Goal: Information Seeking & Learning: Check status

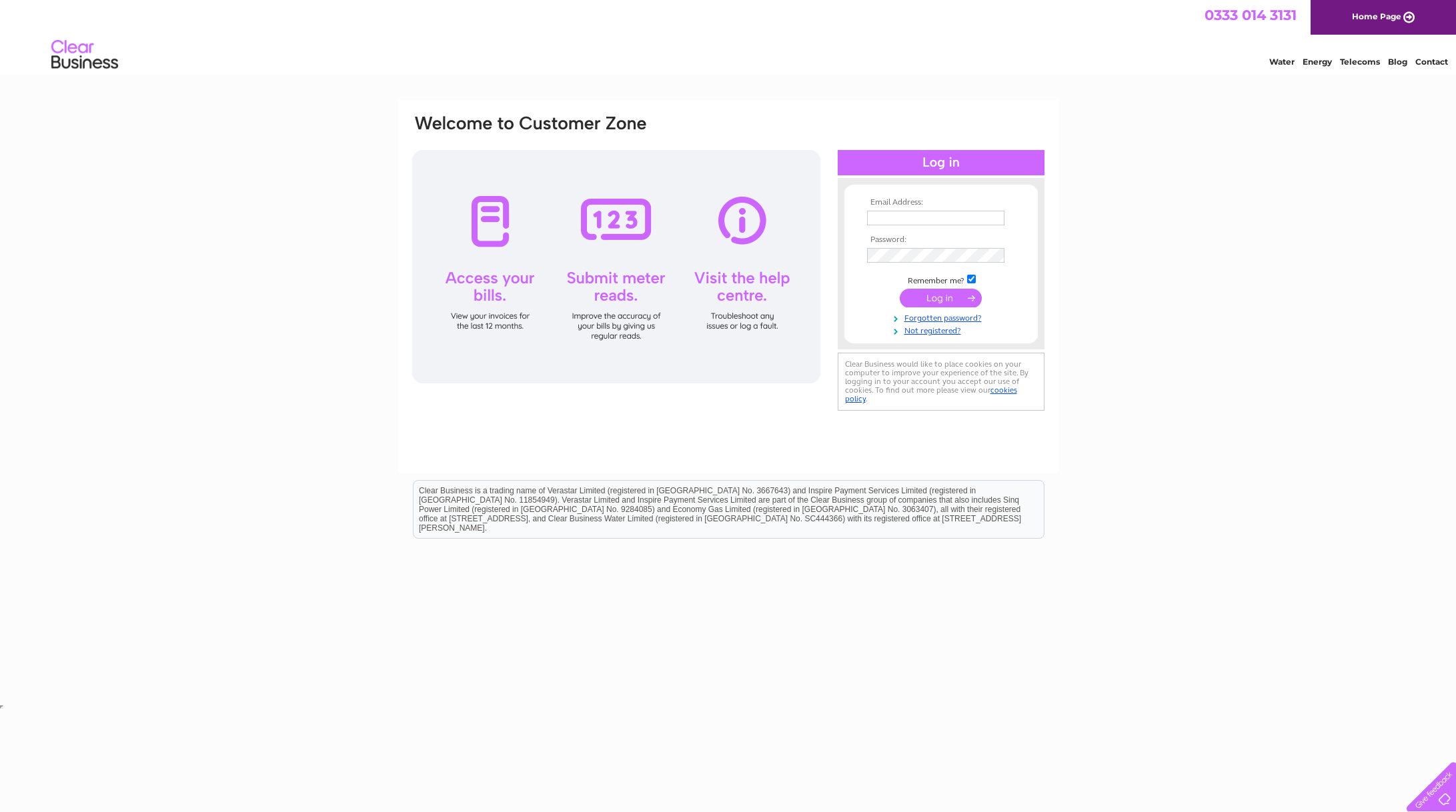
click at [901, 207] on td at bounding box center [941, 217] width 155 height 21
click at [907, 216] on input "text" at bounding box center [936, 217] width 138 height 15
type input "richard@henwoodsigns.co.uk"
click at [900, 290] on input "submit" at bounding box center [941, 299] width 82 height 19
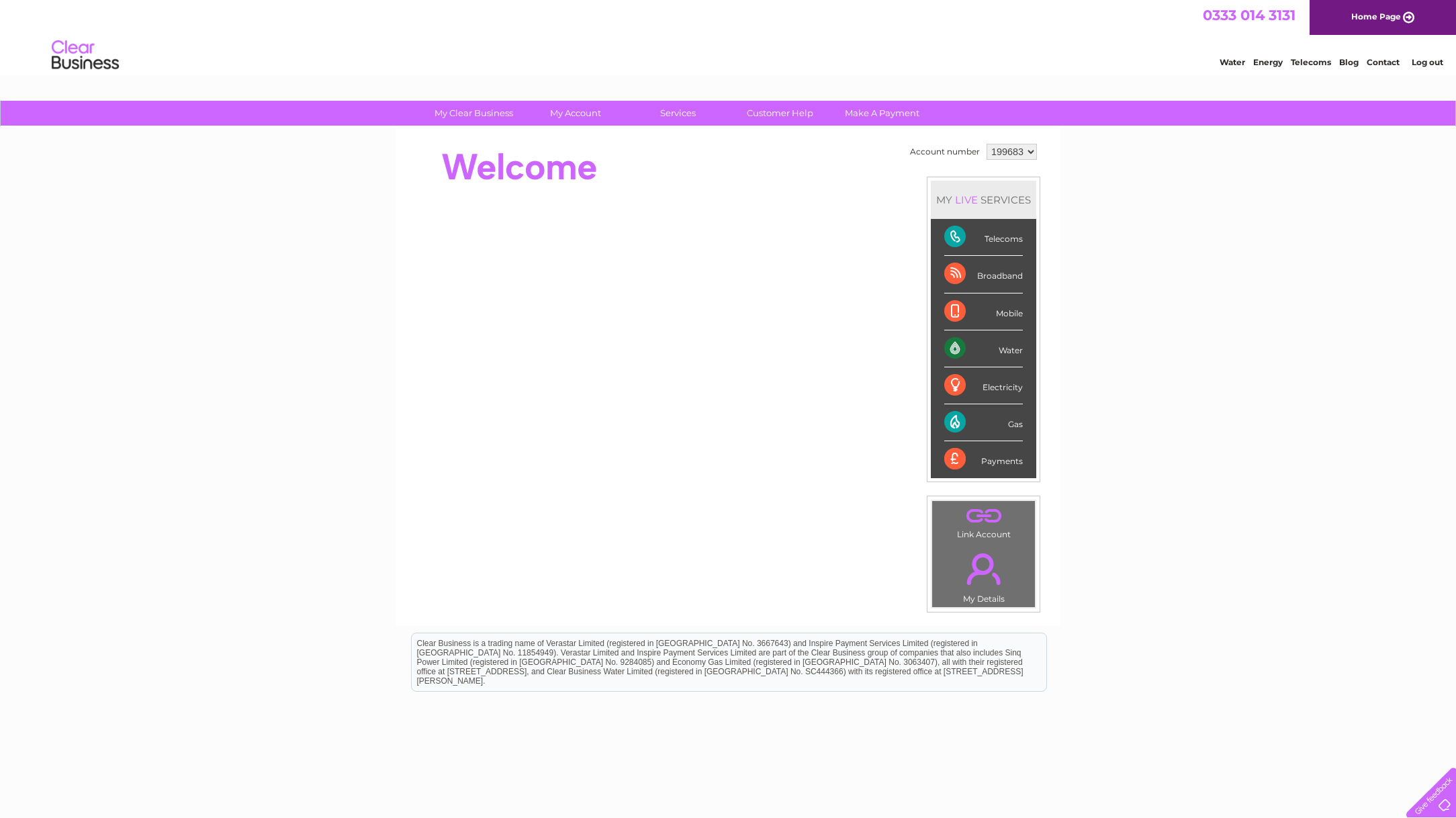
click at [1011, 425] on div "Gas" at bounding box center [983, 422] width 78 height 37
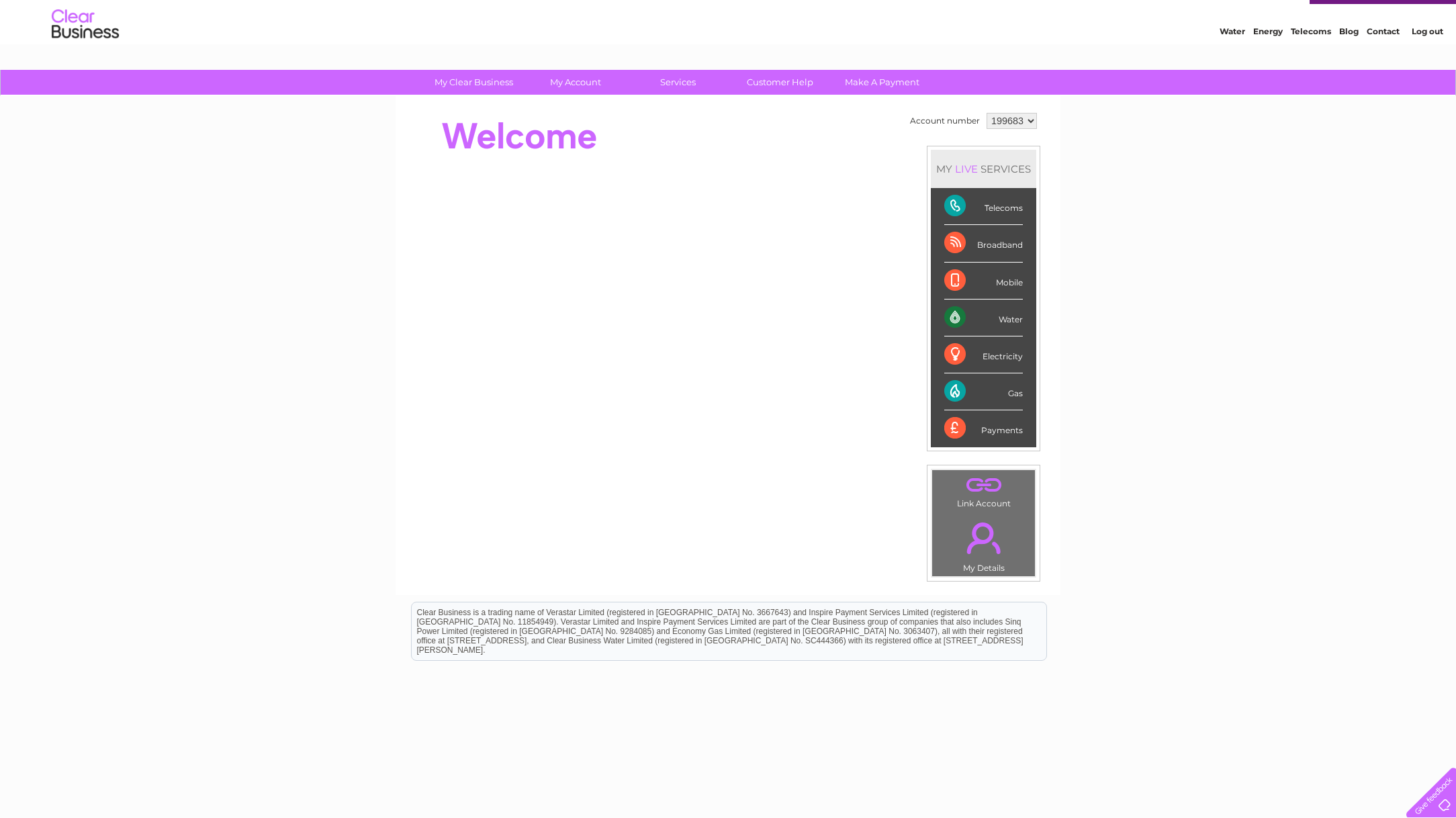
scroll to position [47, 0]
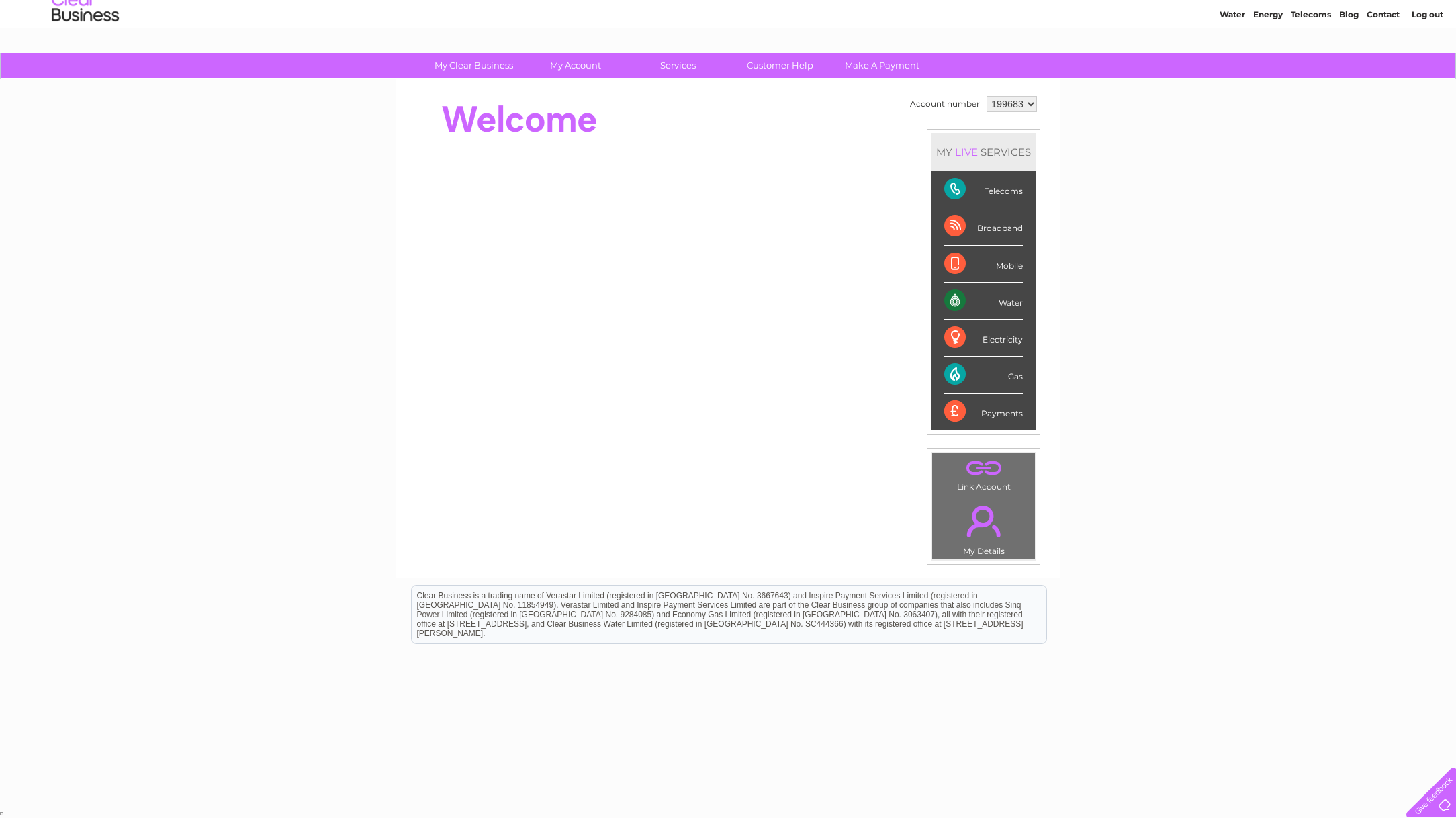
click at [1382, 15] on link "Contact" at bounding box center [1383, 15] width 33 height 10
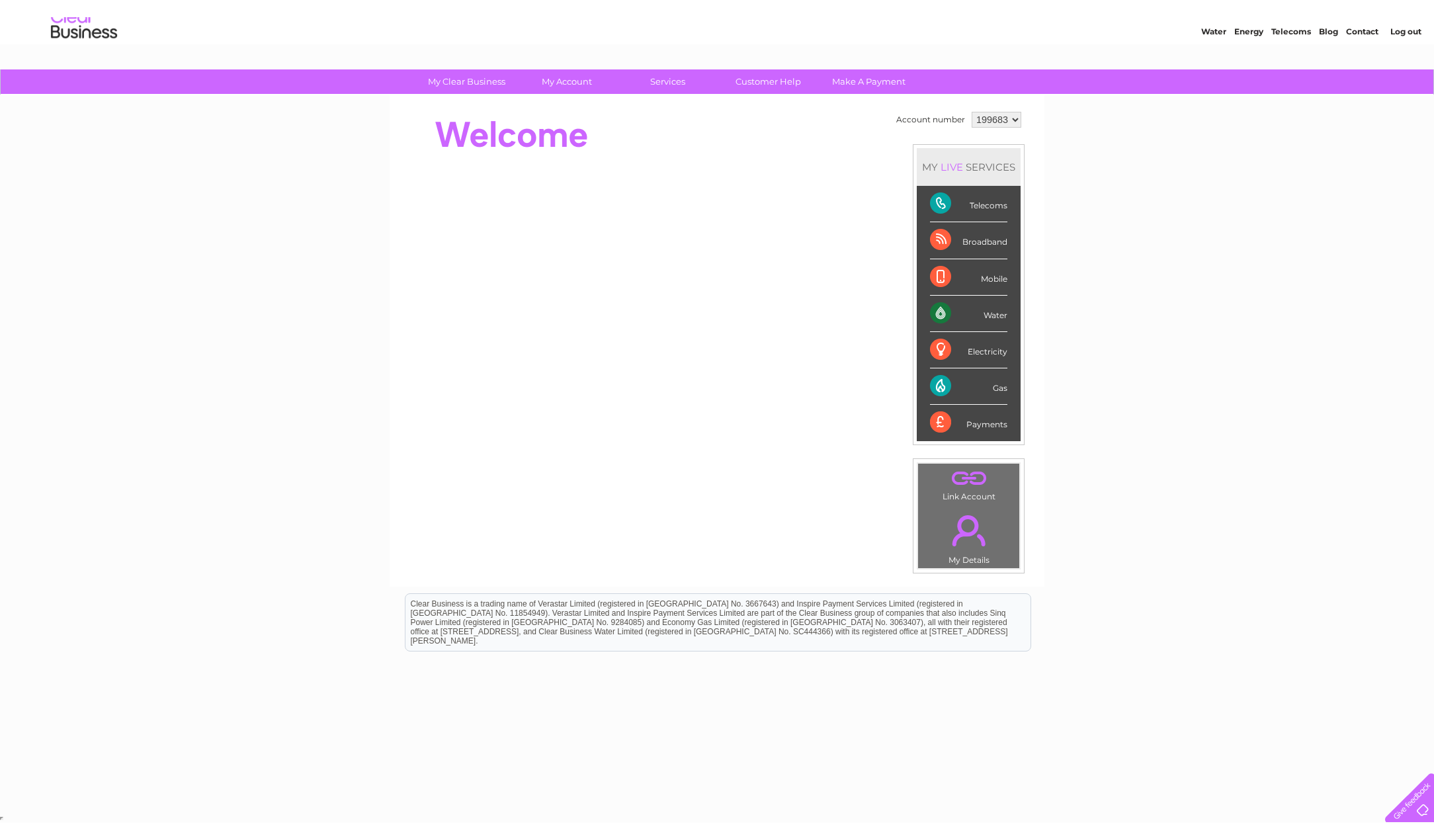
scroll to position [13, 0]
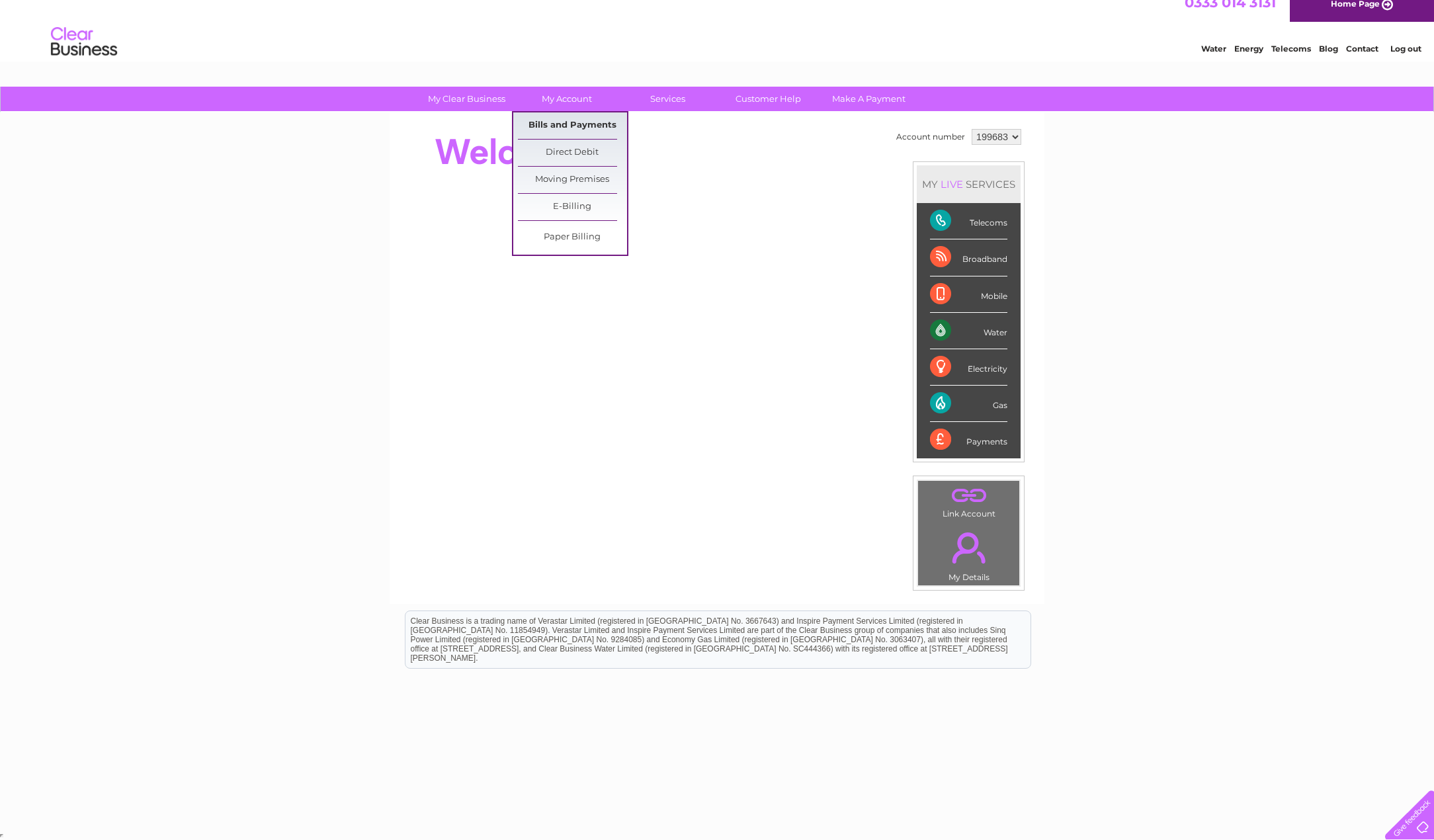
click at [571, 121] on link "Bills and Payments" at bounding box center [572, 126] width 109 height 26
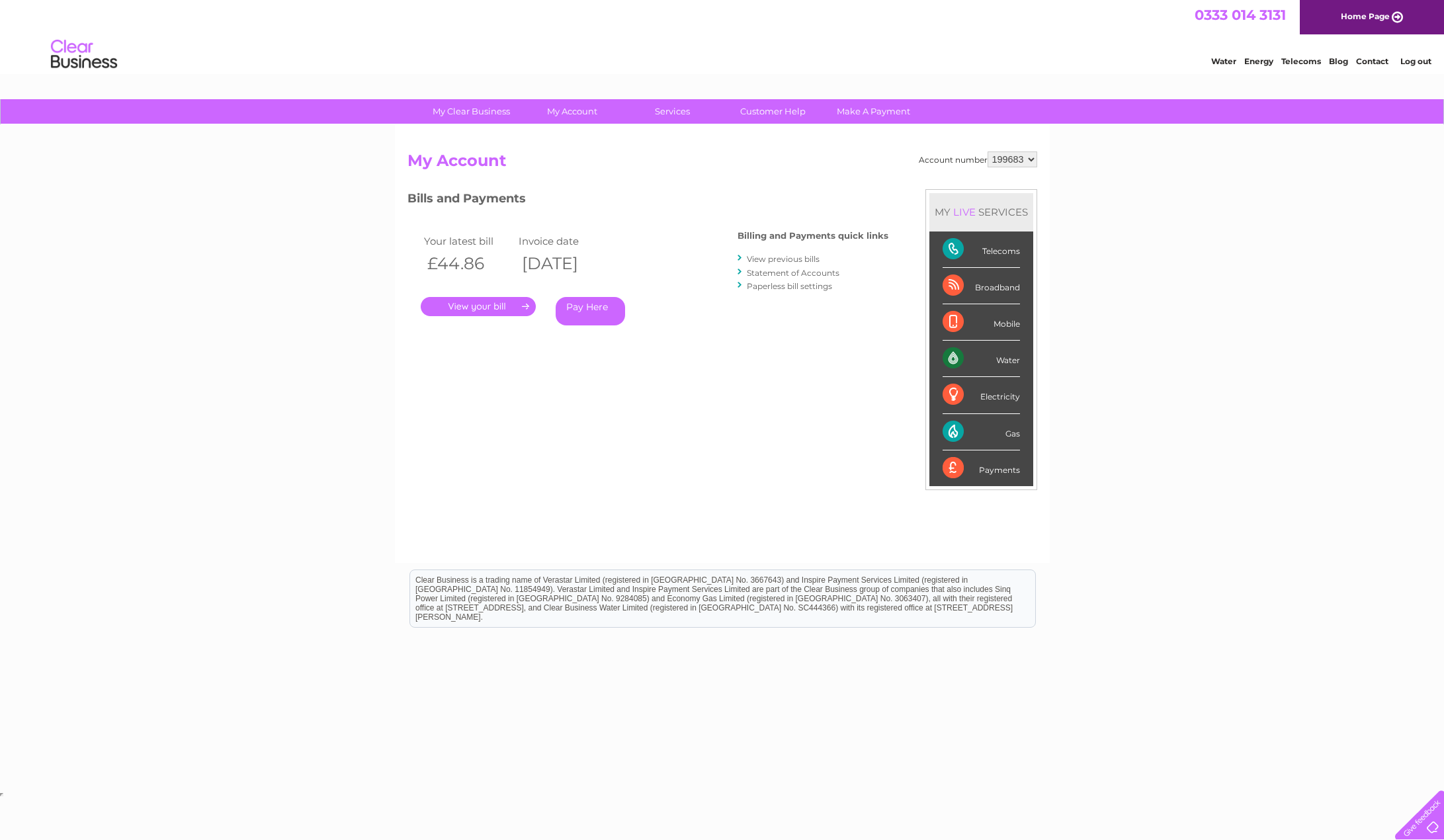
click at [778, 272] on link "Statement of Accounts" at bounding box center [793, 273] width 93 height 10
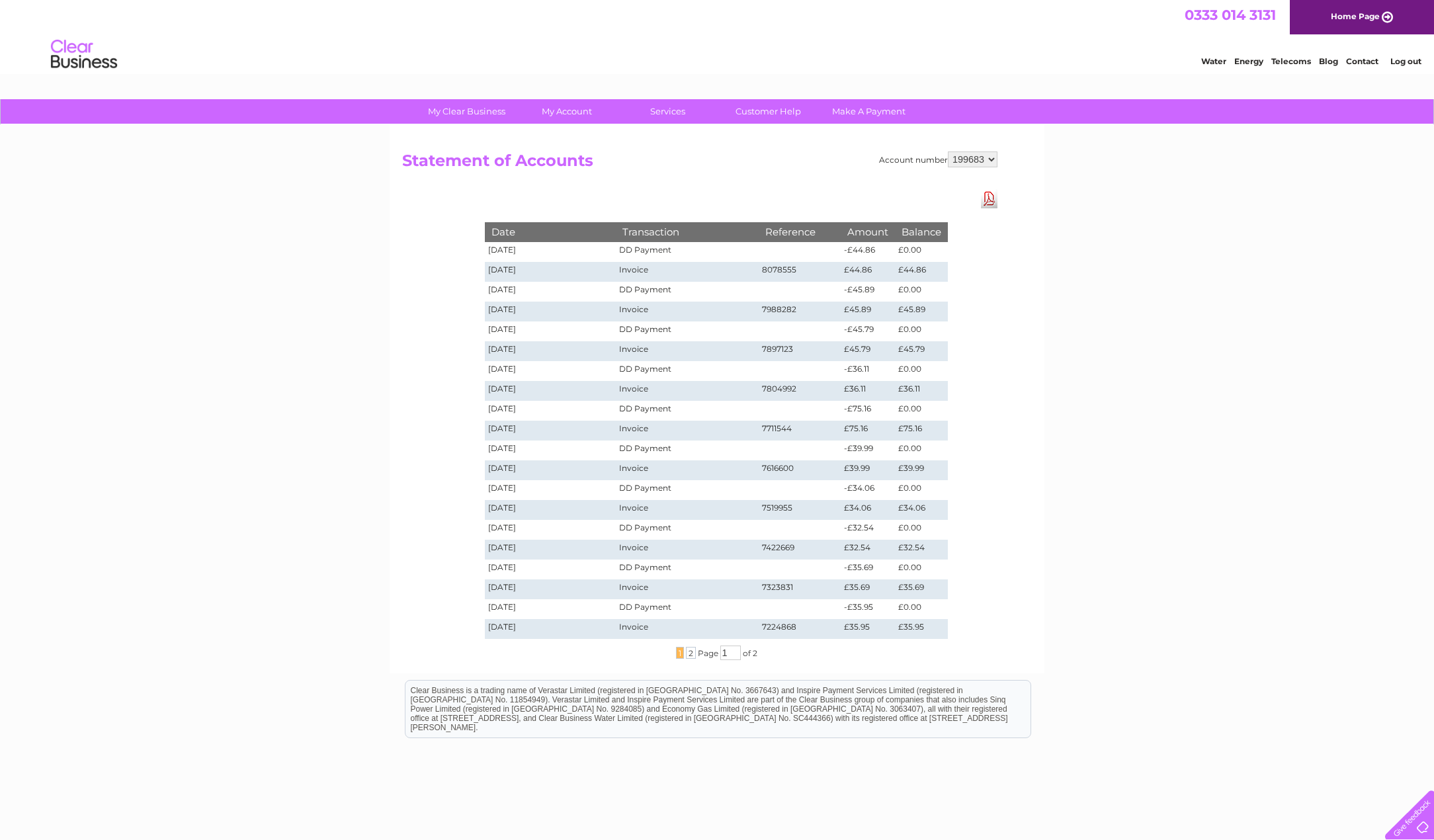
click at [987, 199] on link "Download Pdf" at bounding box center [989, 199] width 16 height 20
click at [991, 159] on select "199683" at bounding box center [972, 159] width 49 height 16
click at [955, 155] on select "199683" at bounding box center [972, 159] width 49 height 16
click at [955, 155] on select "199683" at bounding box center [972, 159] width 49 height 16
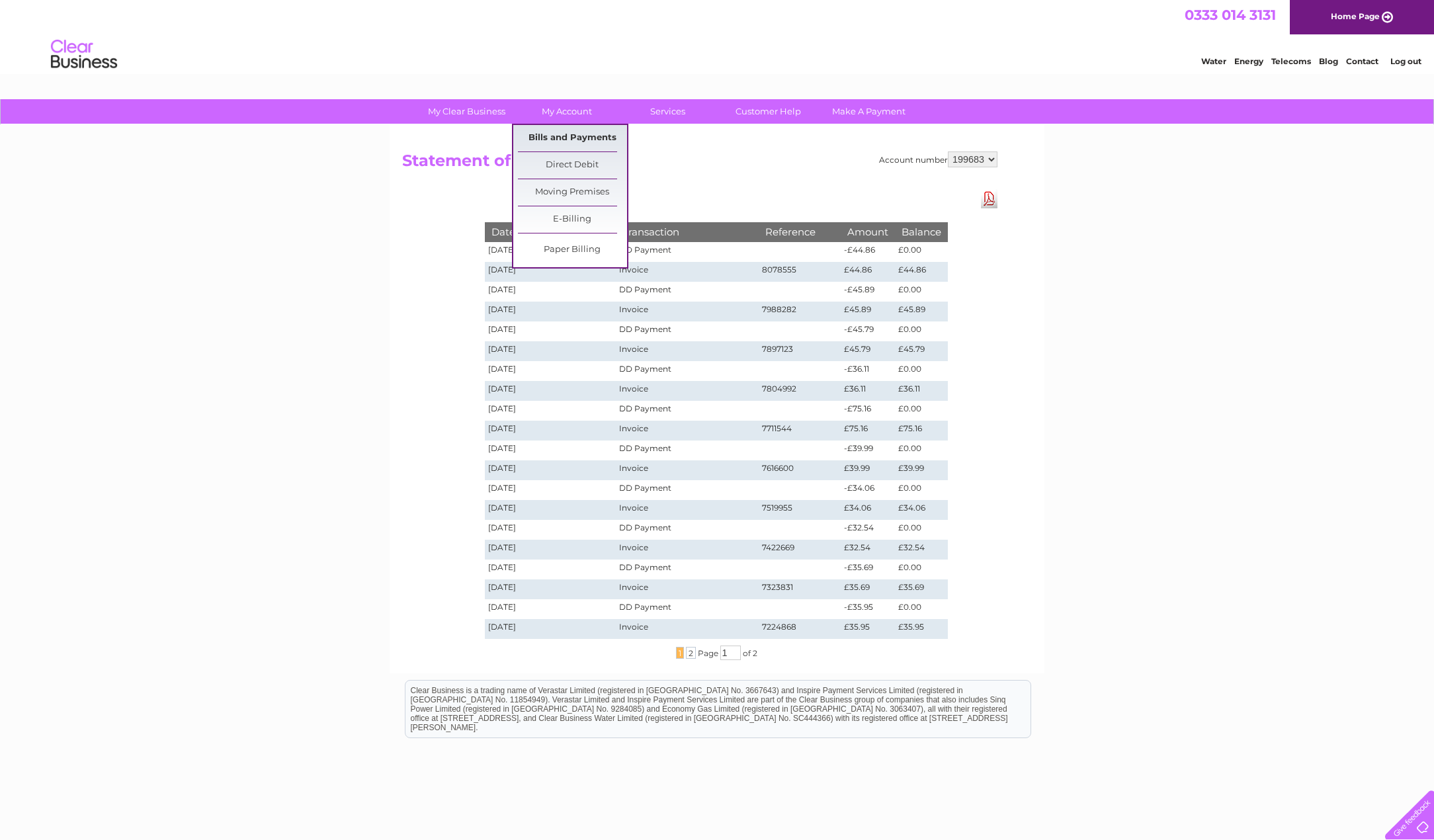
click at [555, 136] on link "Bills and Payments" at bounding box center [572, 137] width 109 height 26
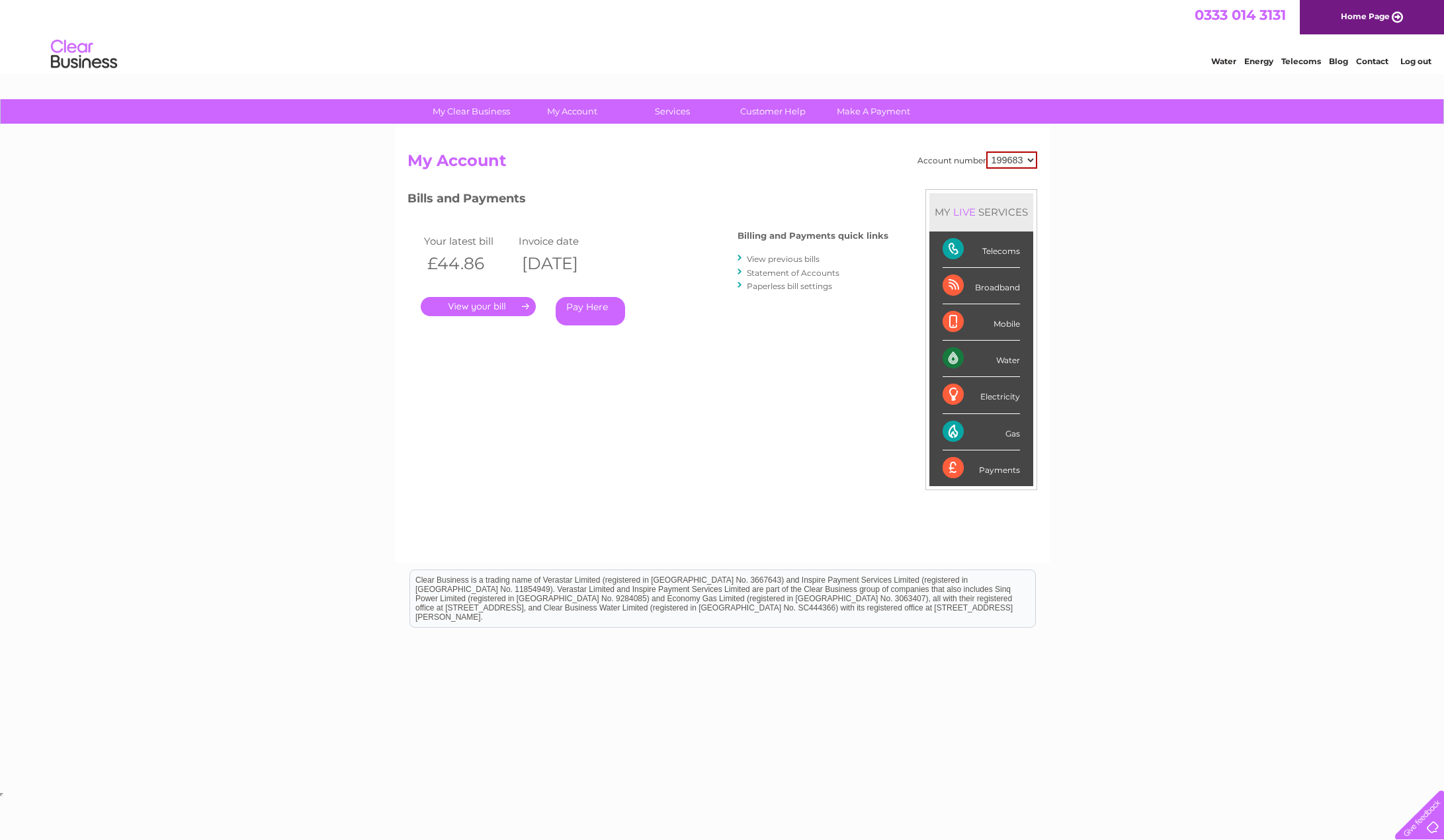
click at [769, 258] on link "View previous bills" at bounding box center [784, 259] width 73 height 10
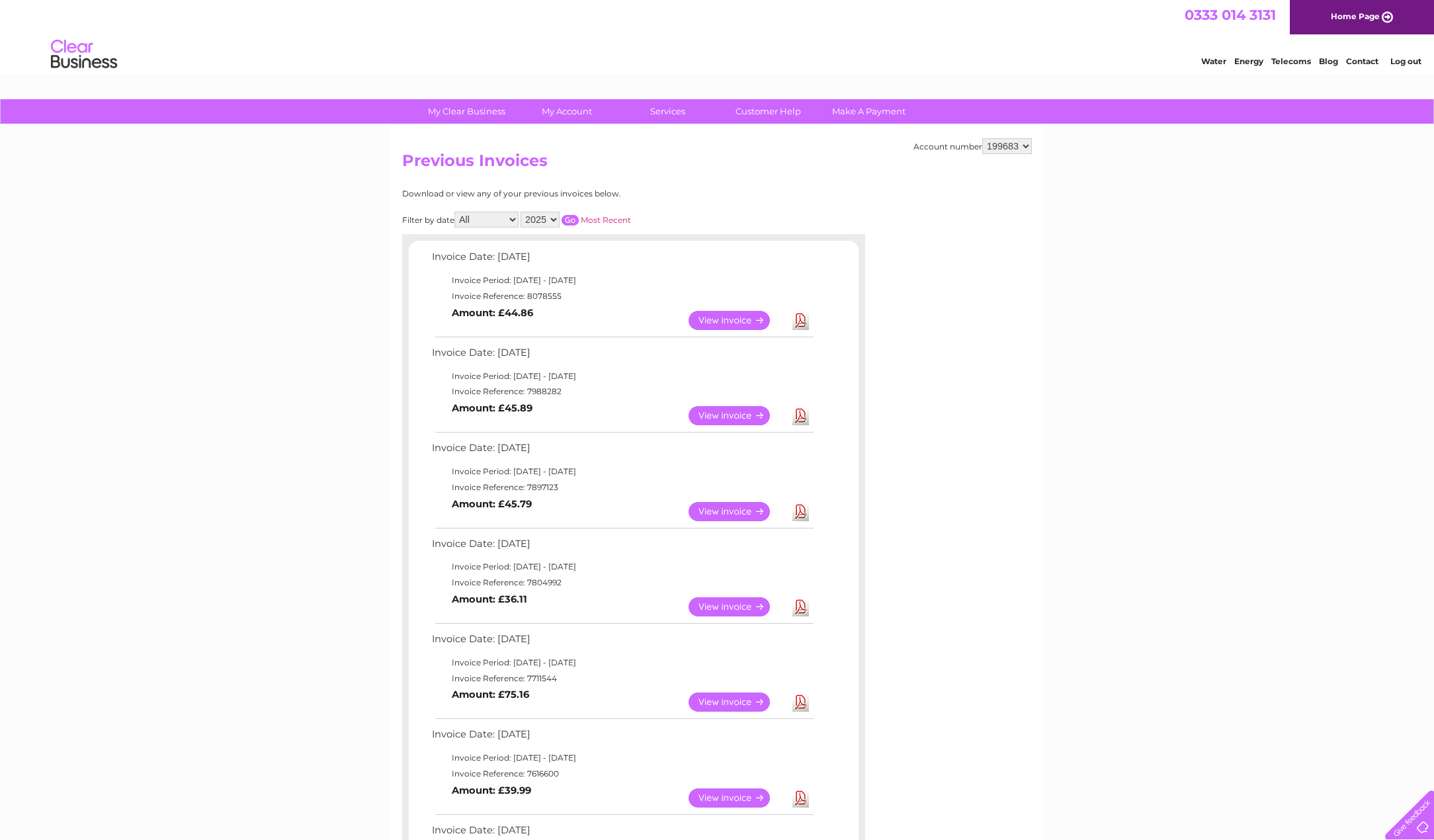
click at [725, 316] on link "View" at bounding box center [737, 320] width 98 height 20
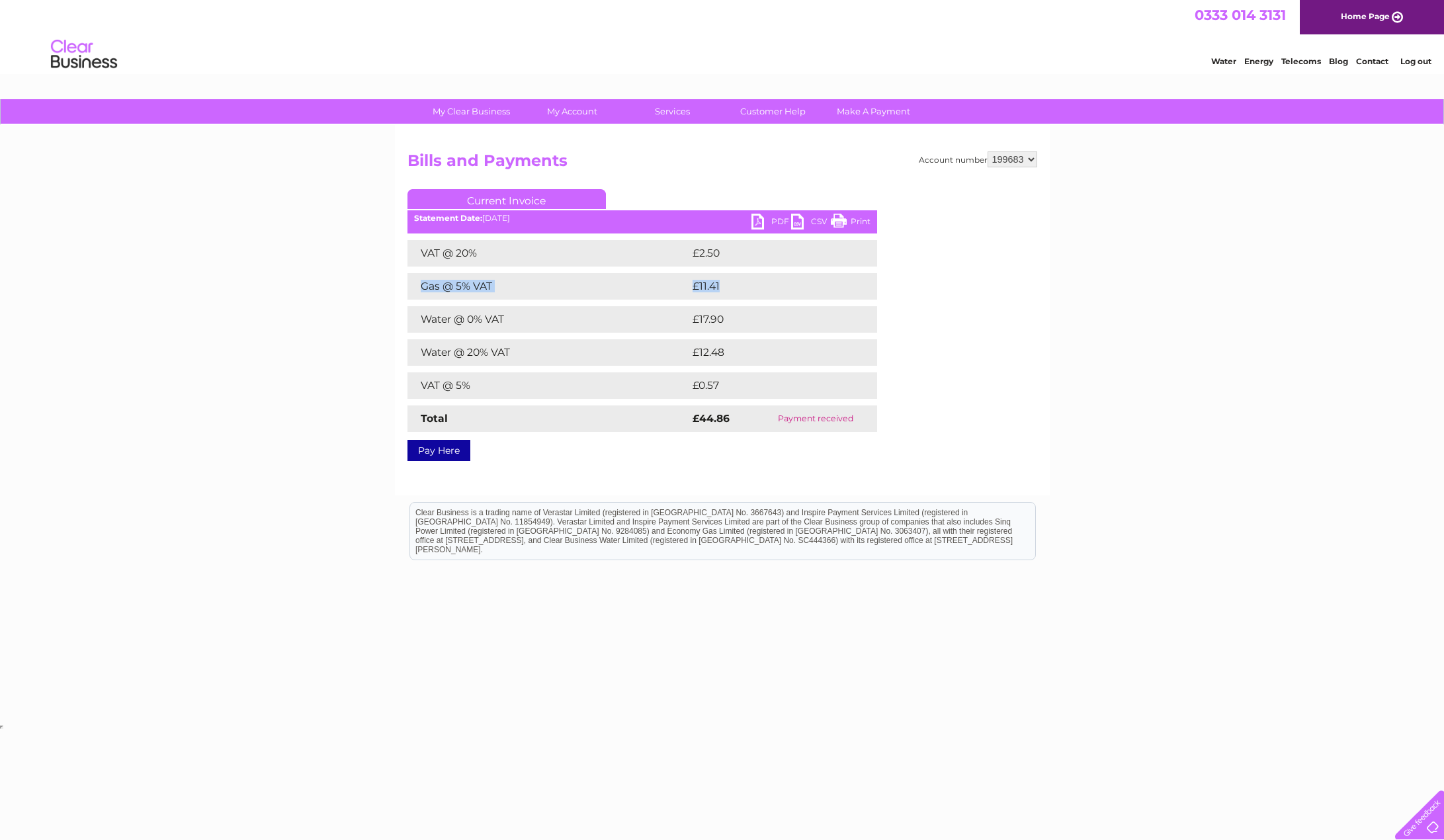
drag, startPoint x: 731, startPoint y: 286, endPoint x: 413, endPoint y: 294, distance: 318.1
click at [413, 294] on tr "Gas @ 5% VAT £11.41" at bounding box center [642, 286] width 469 height 26
click at [507, 199] on link "Current Invoice" at bounding box center [507, 199] width 199 height 20
click at [501, 199] on link "Current Invoice" at bounding box center [507, 199] width 199 height 20
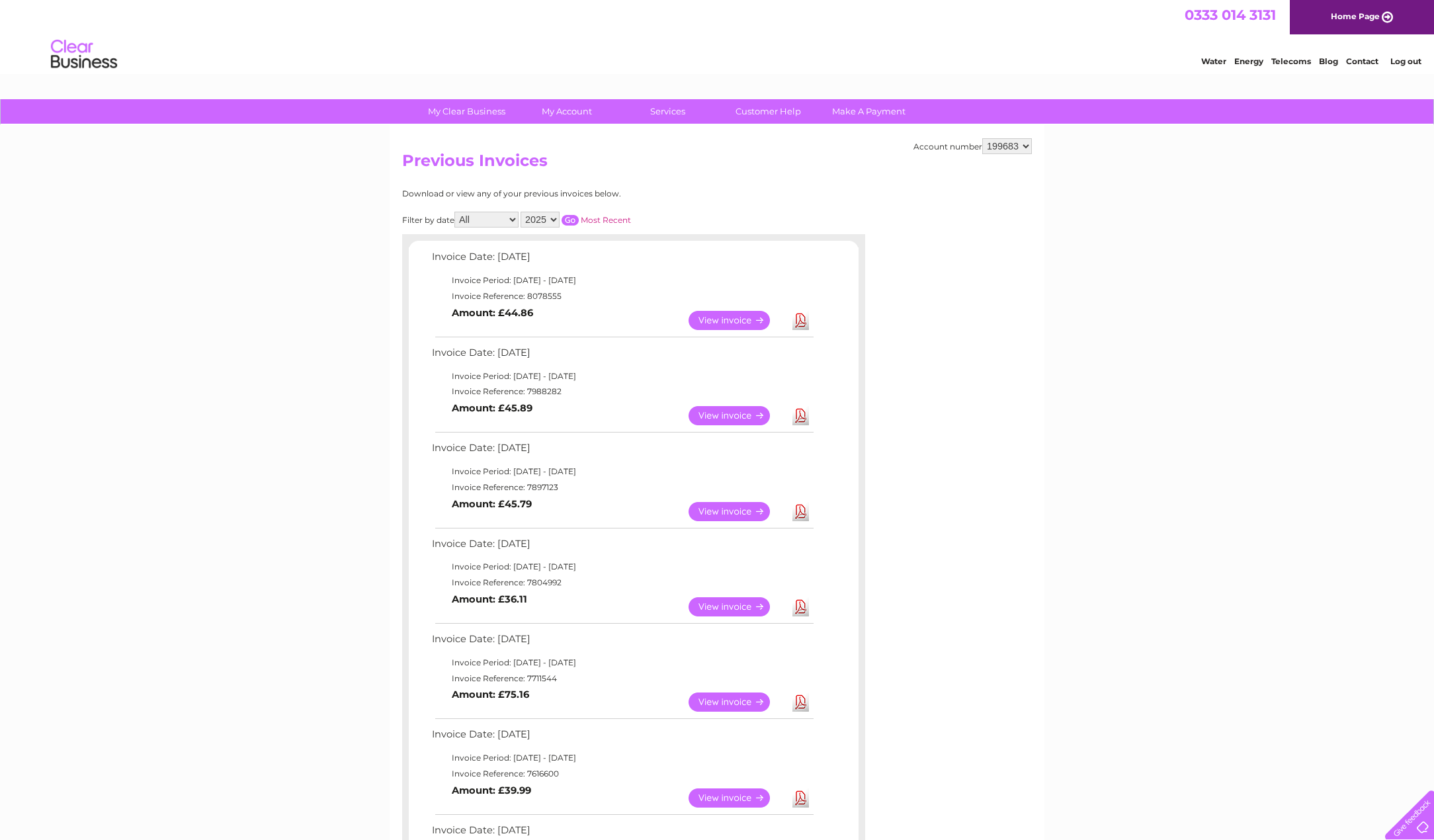
click at [799, 316] on link "Download" at bounding box center [800, 320] width 16 height 20
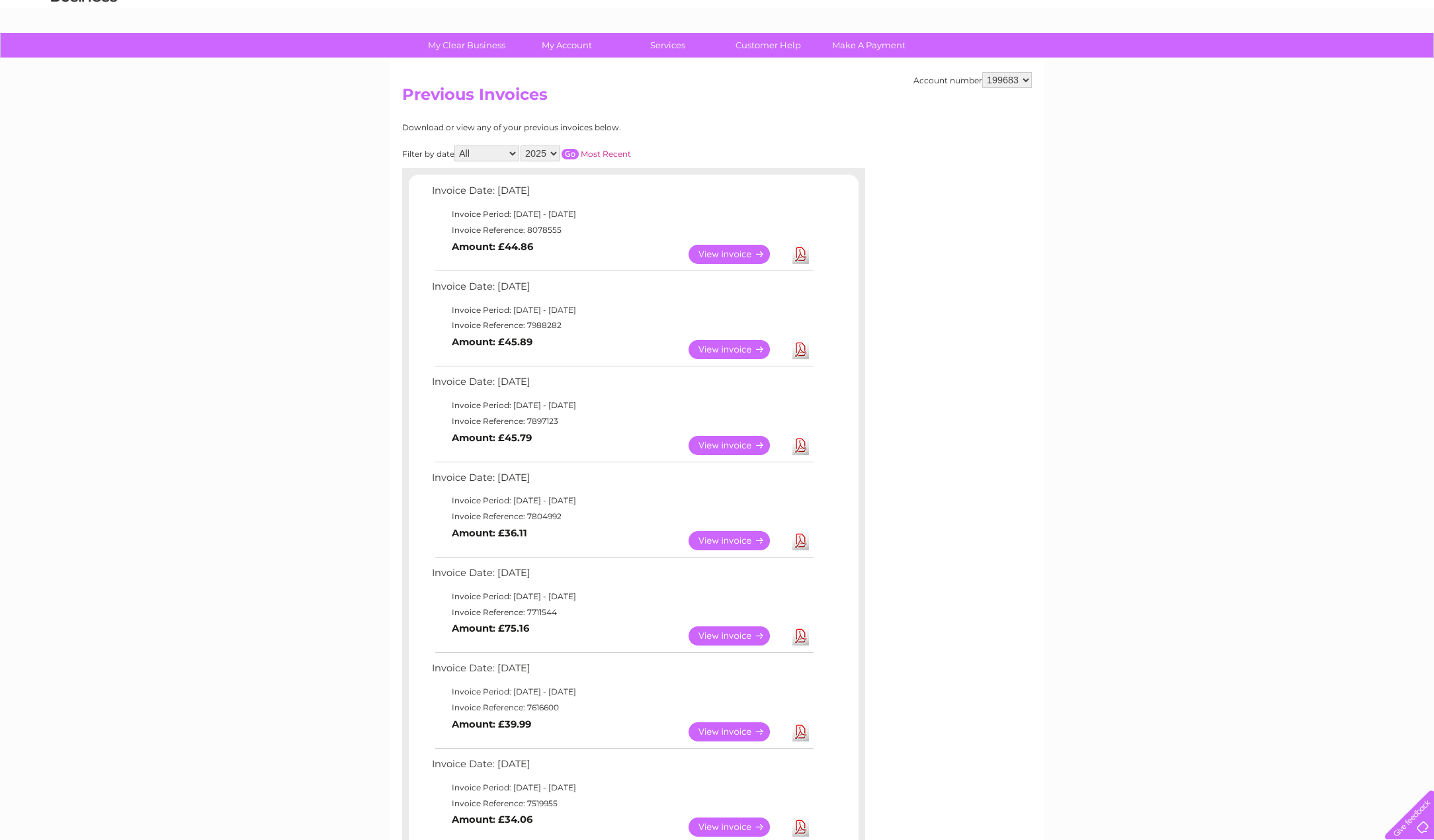
scroll to position [132, 0]
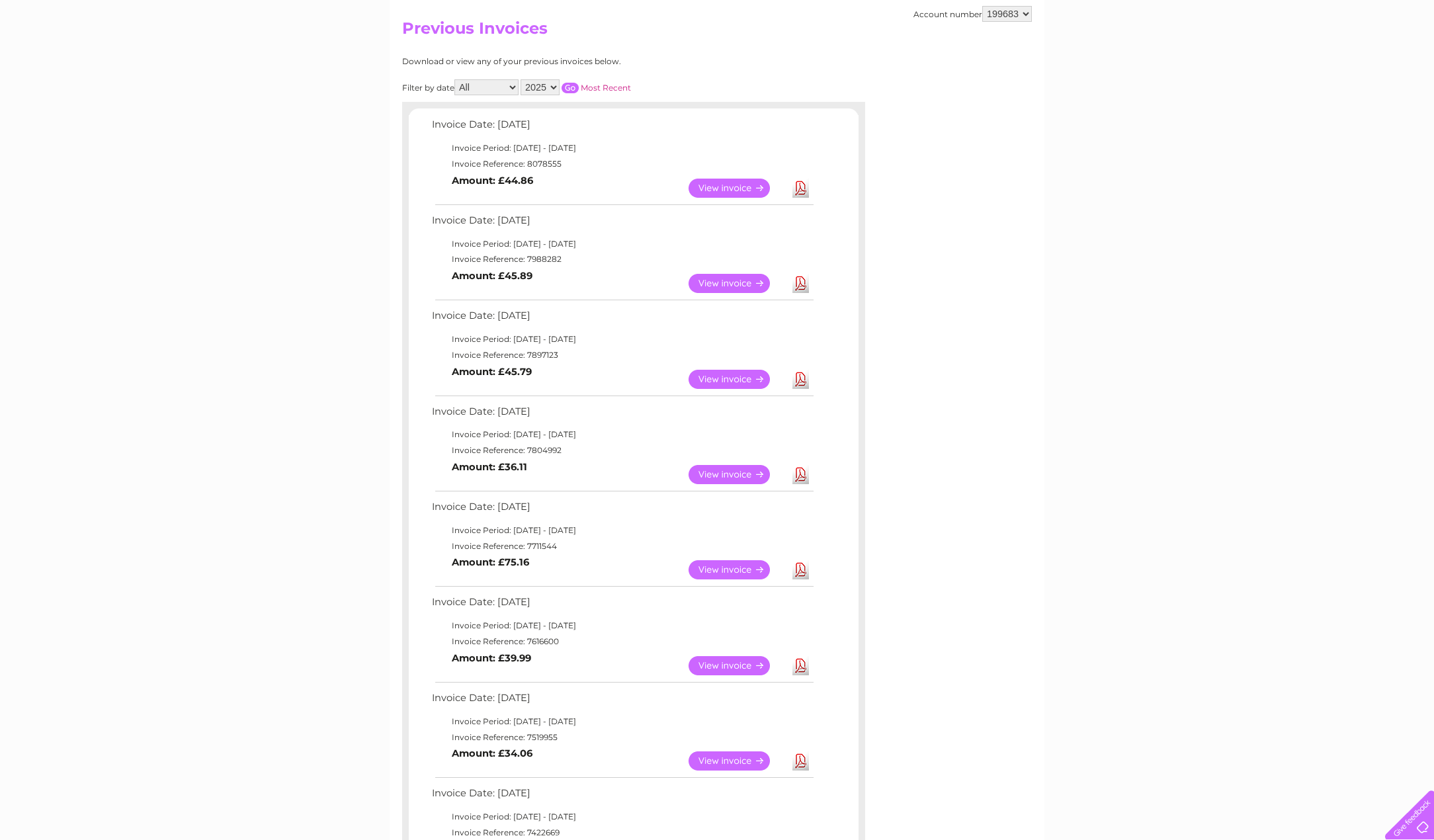
click at [707, 568] on link "View" at bounding box center [737, 569] width 98 height 20
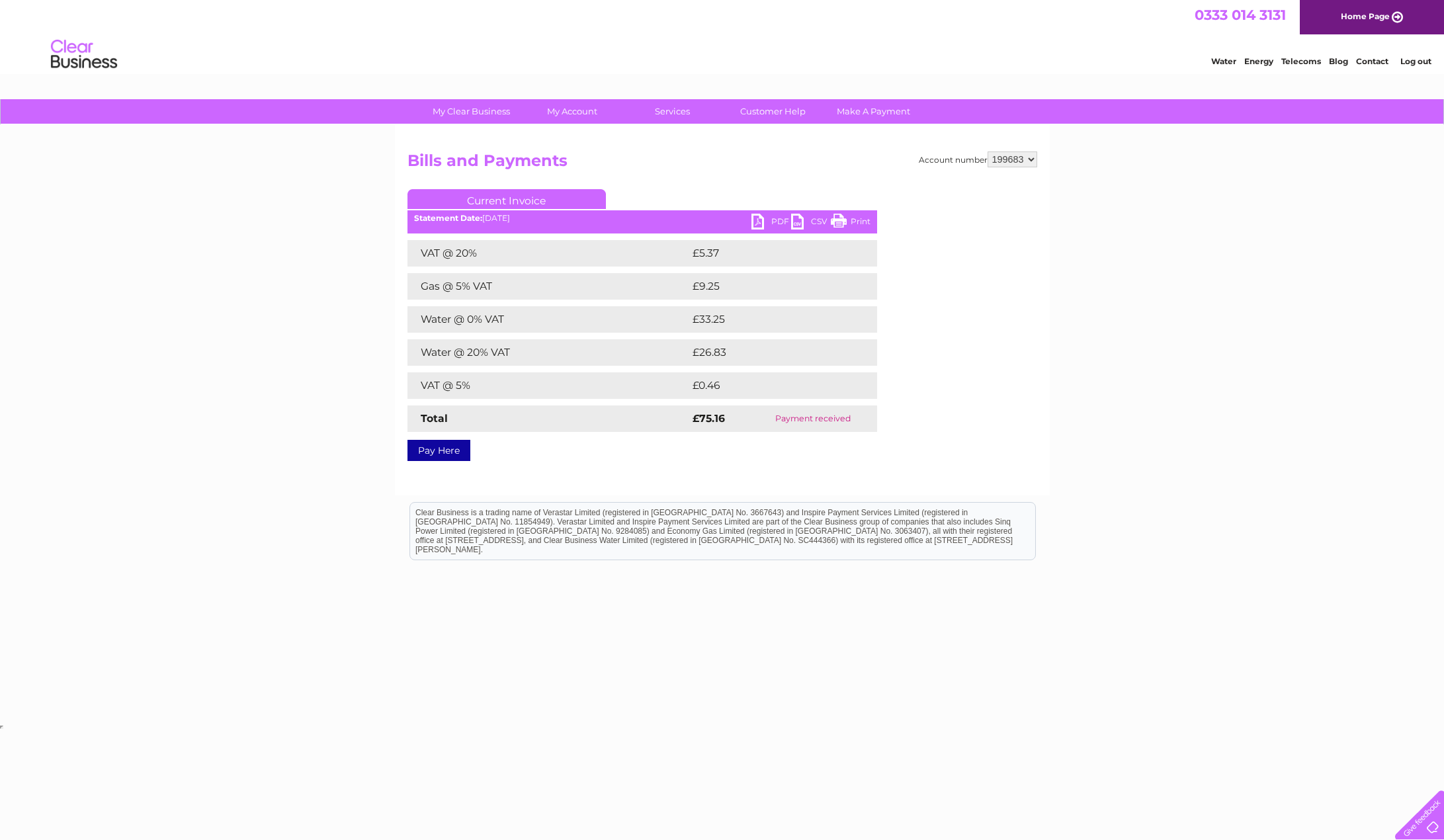
click at [491, 198] on link "Current Invoice" at bounding box center [507, 199] width 199 height 20
click at [566, 137] on link "Bills and Payments" at bounding box center [577, 137] width 110 height 26
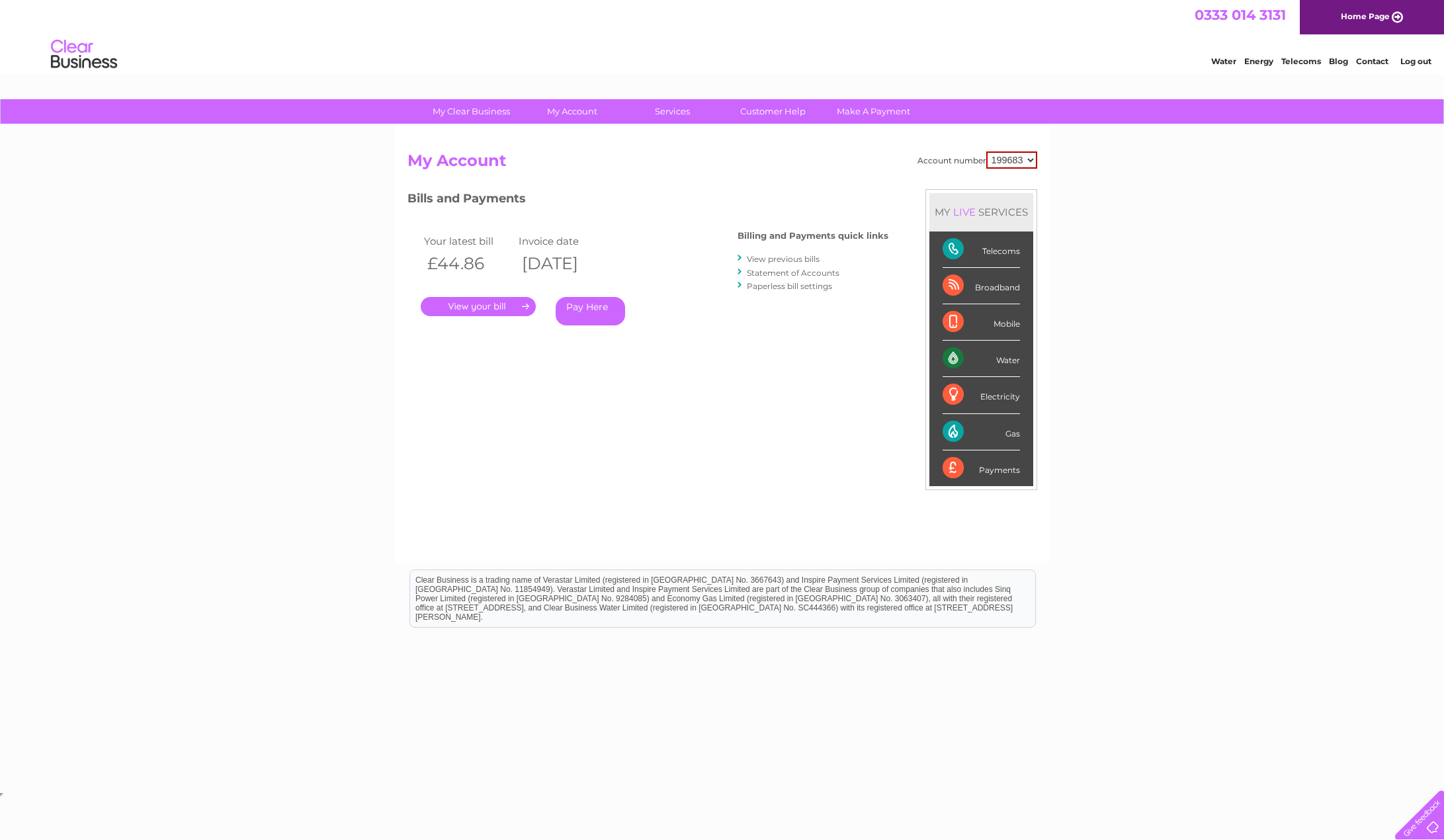
click at [764, 272] on link "Statement of Accounts" at bounding box center [793, 273] width 93 height 10
click at [790, 260] on link "View previous bills" at bounding box center [784, 259] width 73 height 10
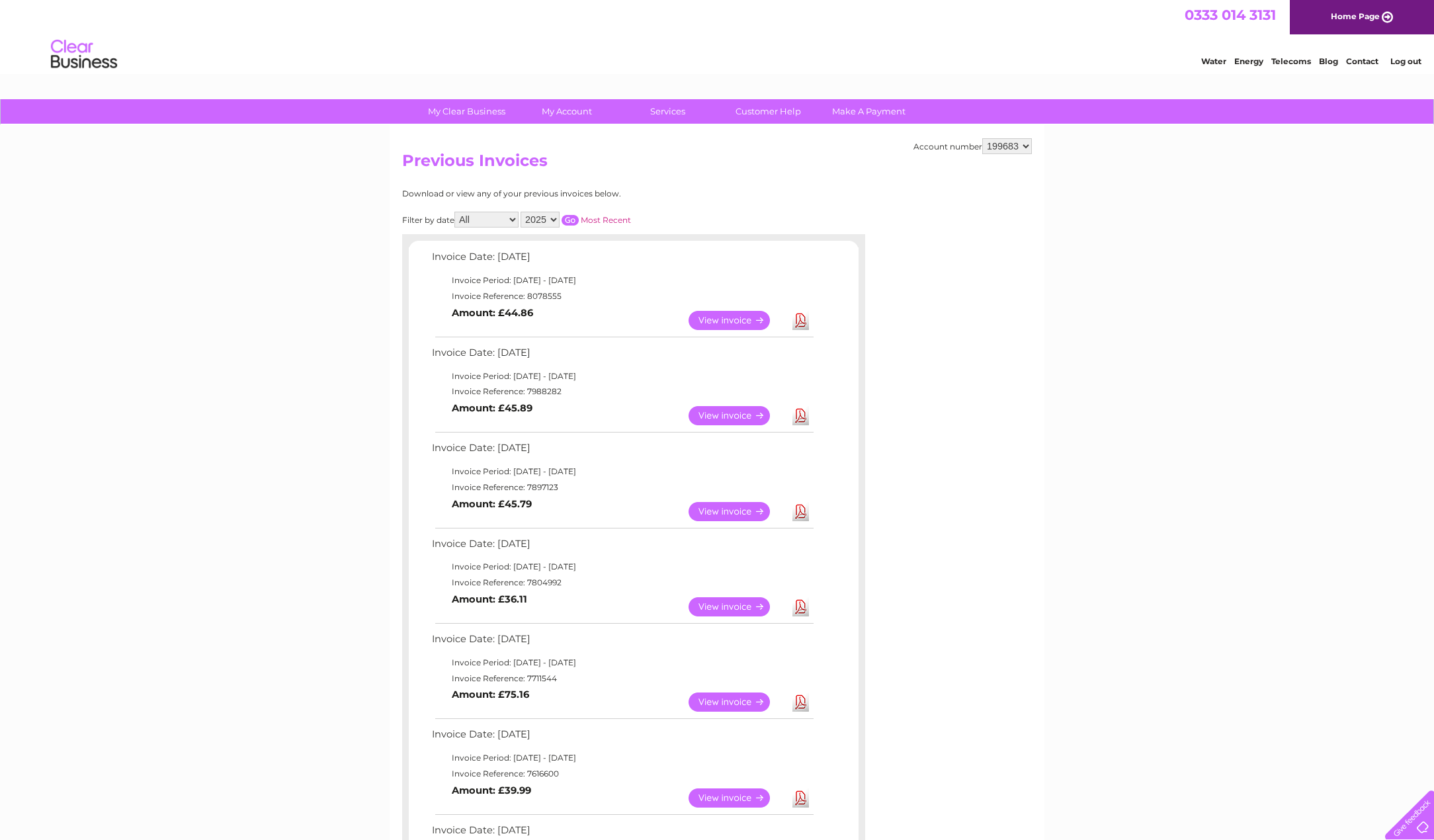
click at [721, 319] on link "View" at bounding box center [737, 320] width 98 height 20
click at [720, 412] on link "View" at bounding box center [737, 416] width 98 height 20
click at [728, 510] on link "View" at bounding box center [737, 512] width 98 height 20
click at [719, 605] on link "View" at bounding box center [737, 607] width 98 height 20
click at [736, 700] on link "View" at bounding box center [737, 702] width 98 height 20
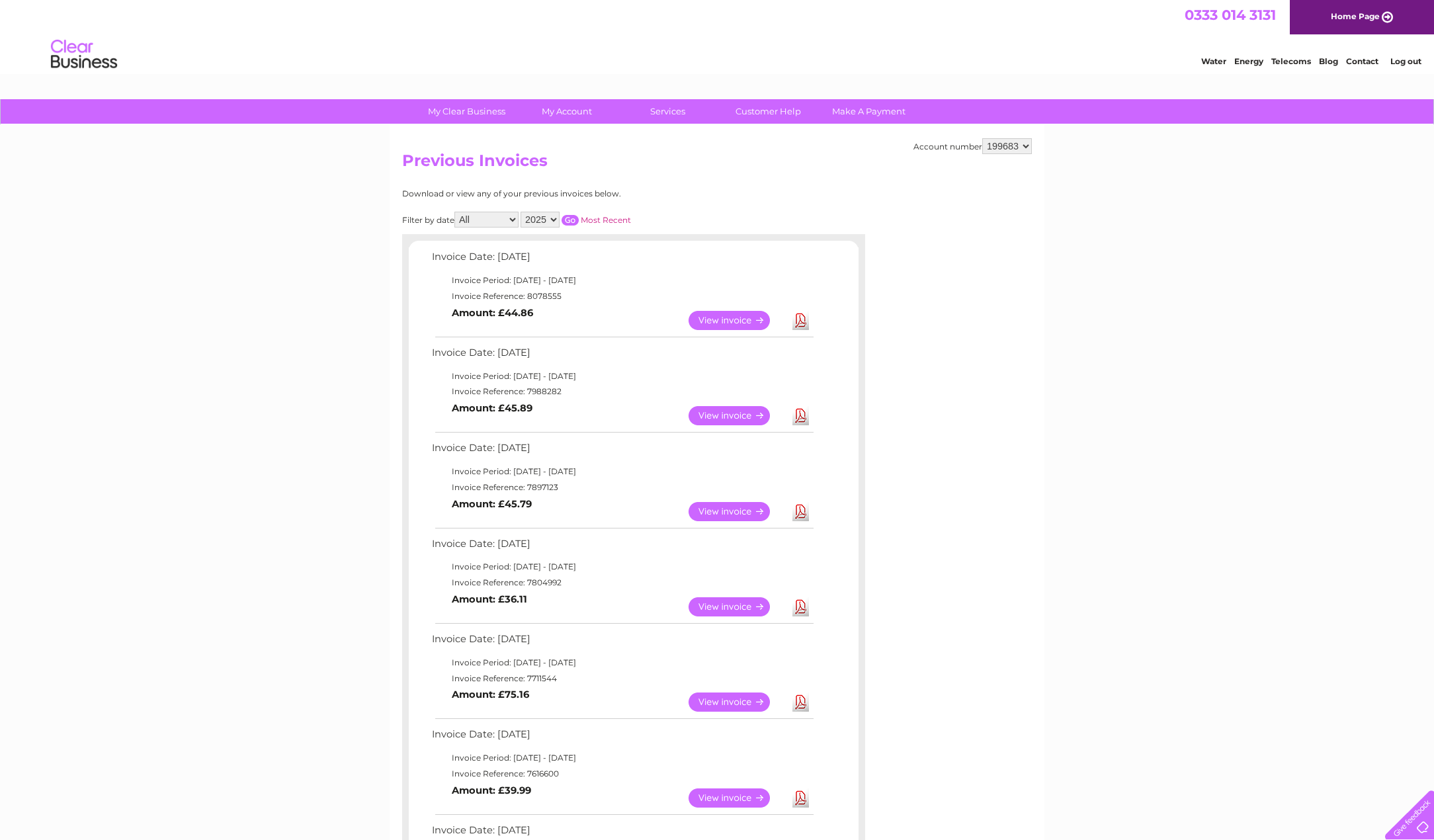
click at [724, 801] on link "View" at bounding box center [737, 798] width 98 height 20
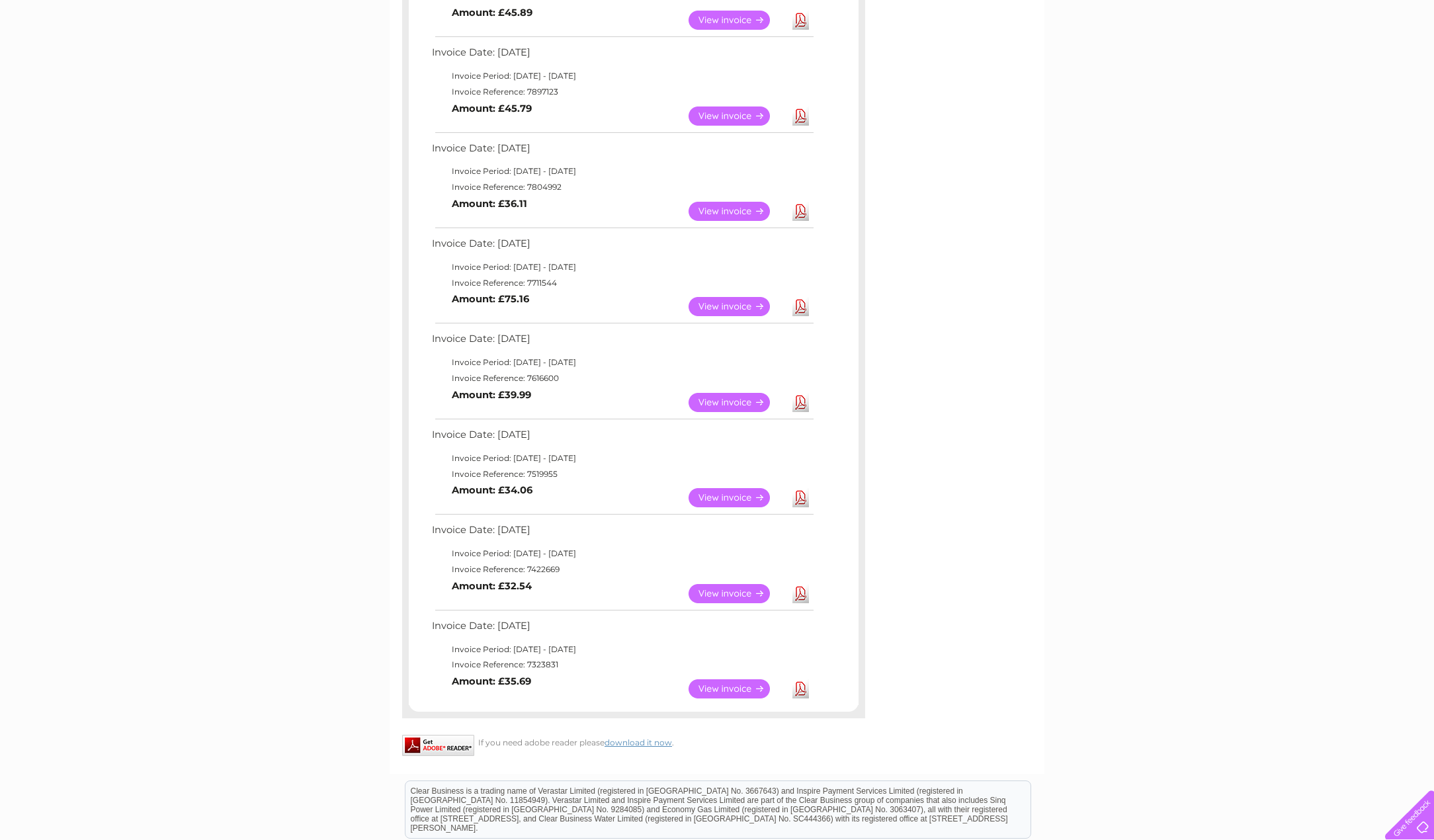
scroll to position [397, 0]
click at [718, 688] on link "View" at bounding box center [737, 687] width 98 height 20
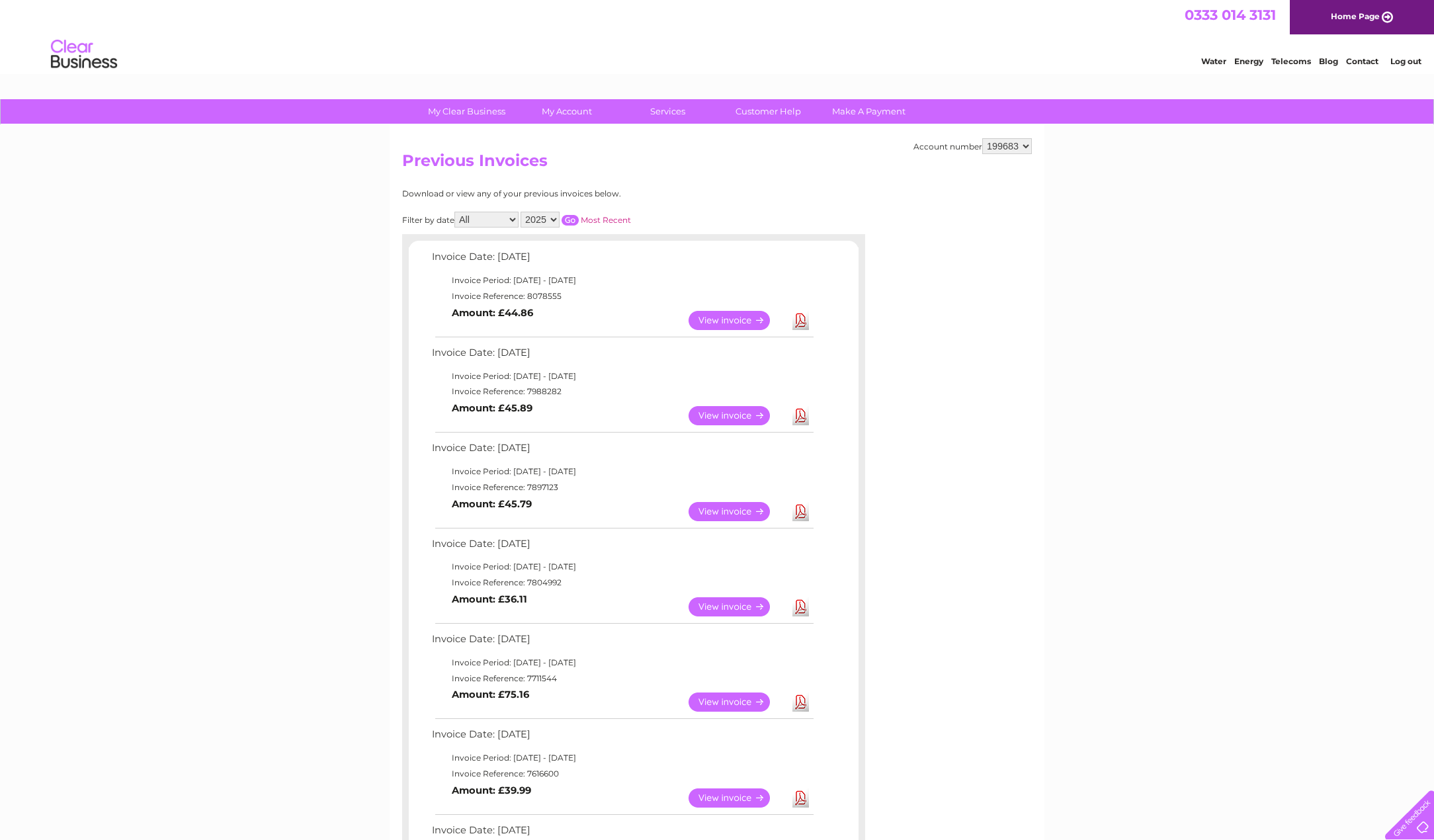
click at [1024, 147] on select "199683" at bounding box center [1006, 146] width 49 height 16
click at [573, 248] on link "Paper Billing" at bounding box center [572, 249] width 109 height 26
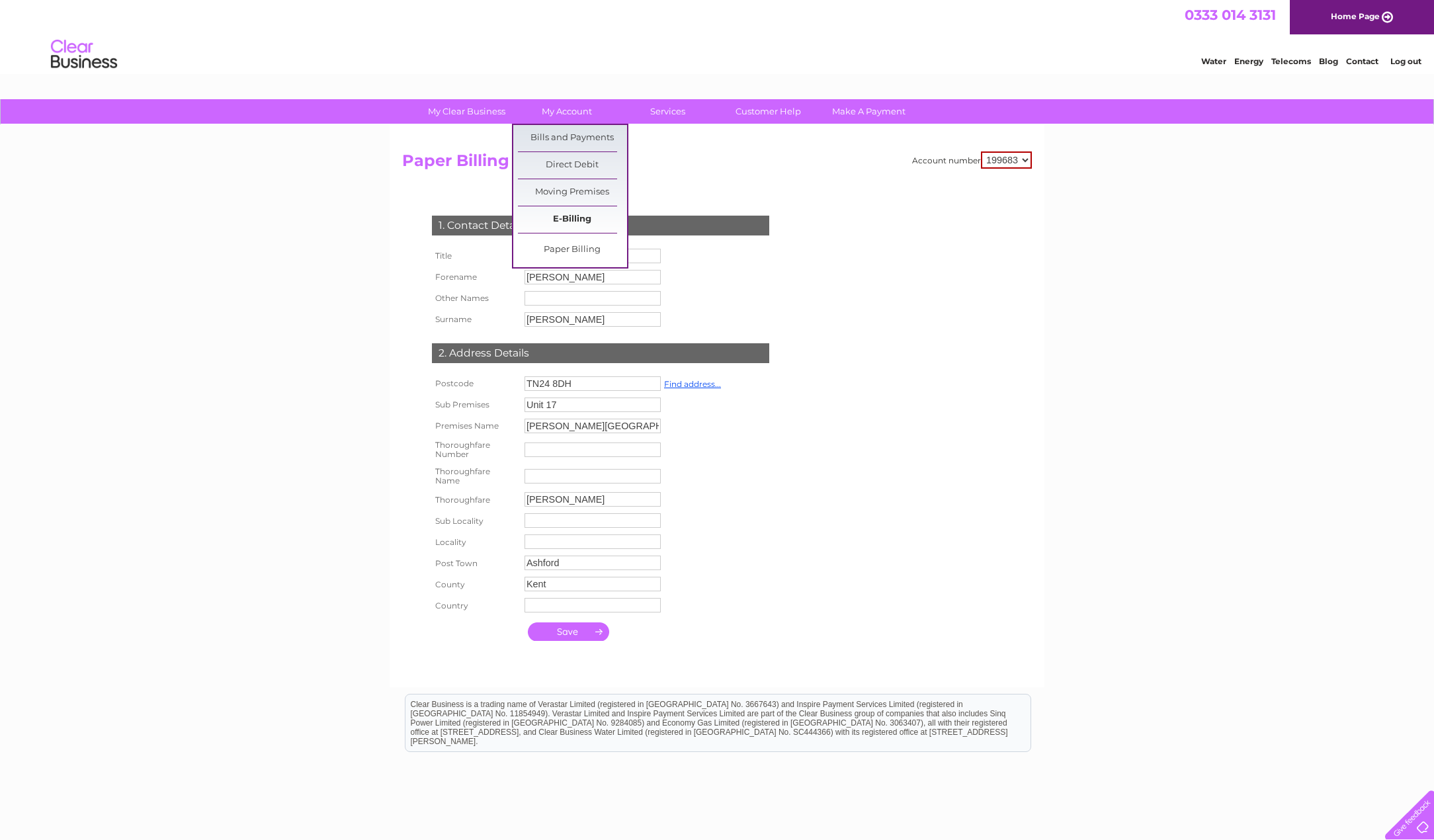
click at [569, 218] on link "E-Billing" at bounding box center [572, 219] width 109 height 26
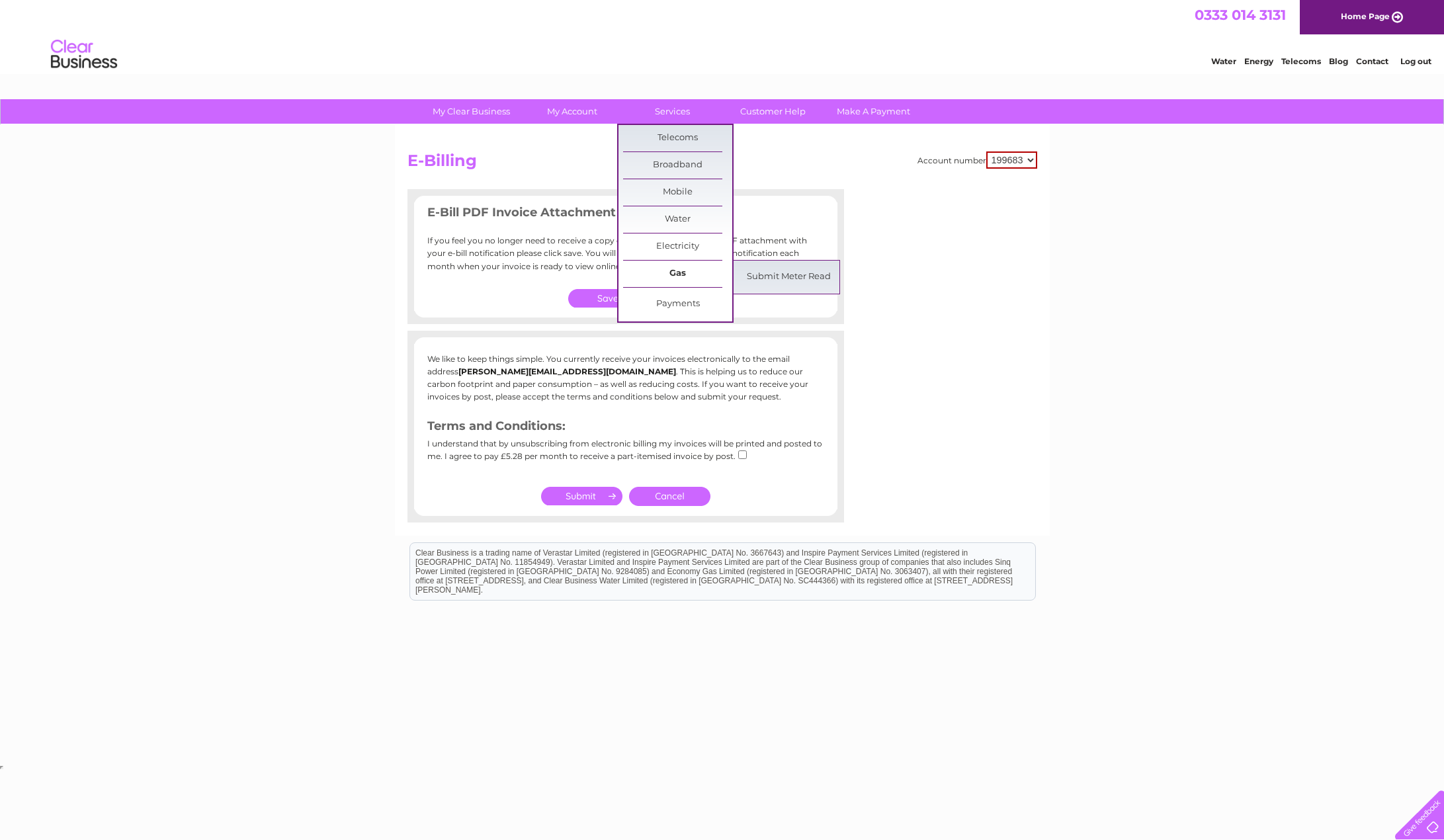
click at [674, 273] on link "Gas" at bounding box center [677, 273] width 110 height 26
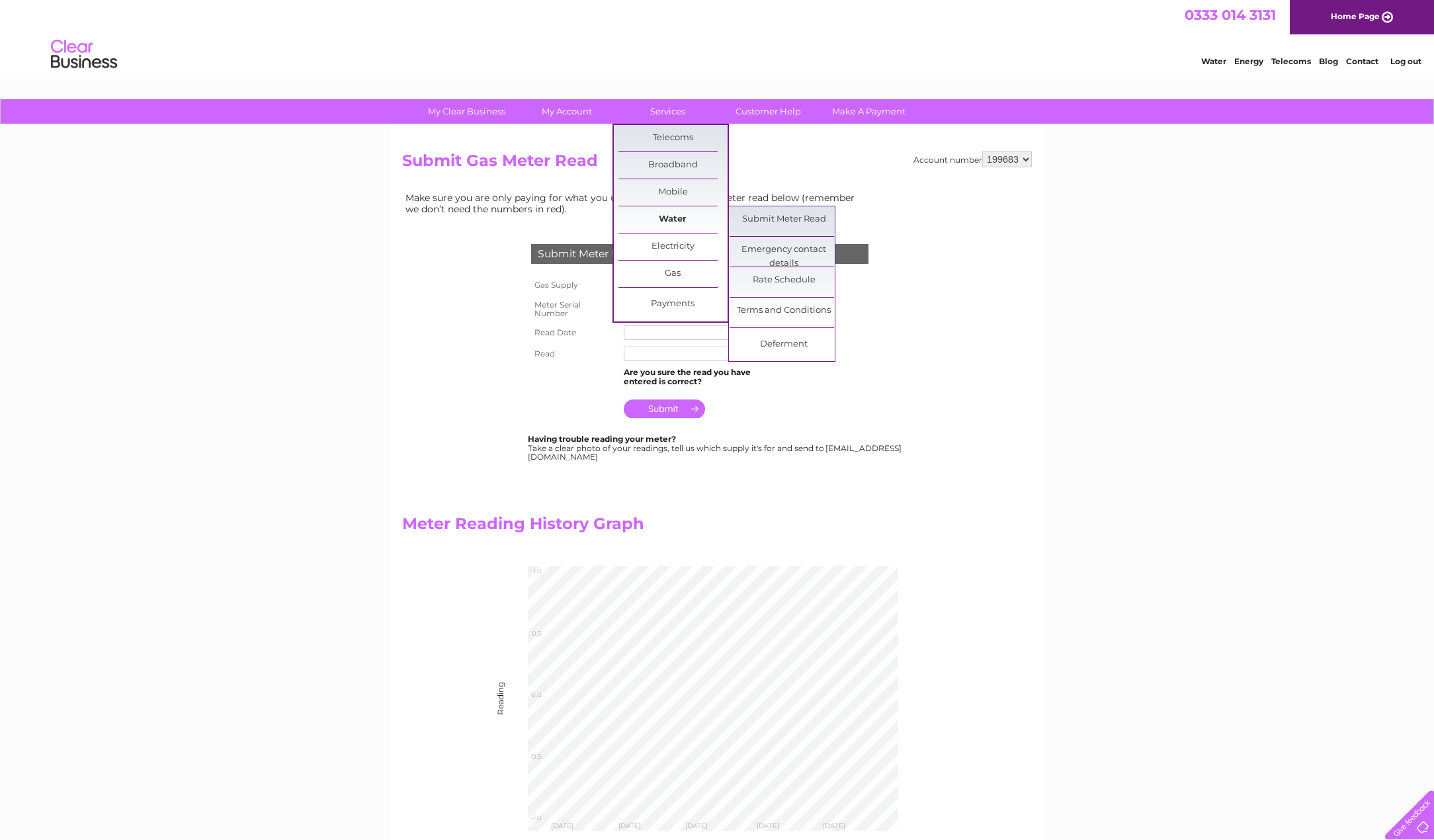
click at [668, 218] on link "Water" at bounding box center [673, 219] width 109 height 26
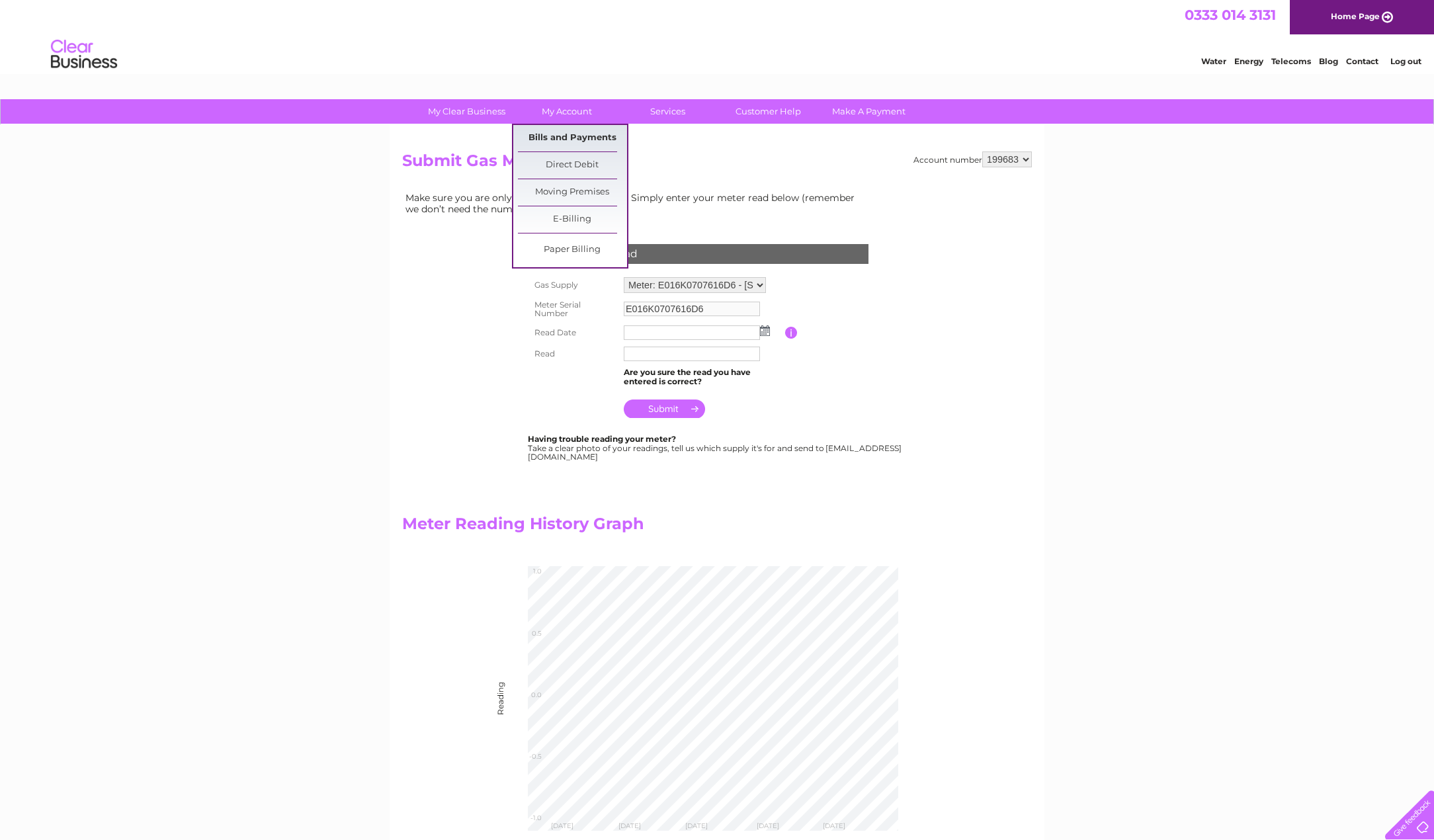
click at [564, 137] on link "Bills and Payments" at bounding box center [572, 137] width 109 height 26
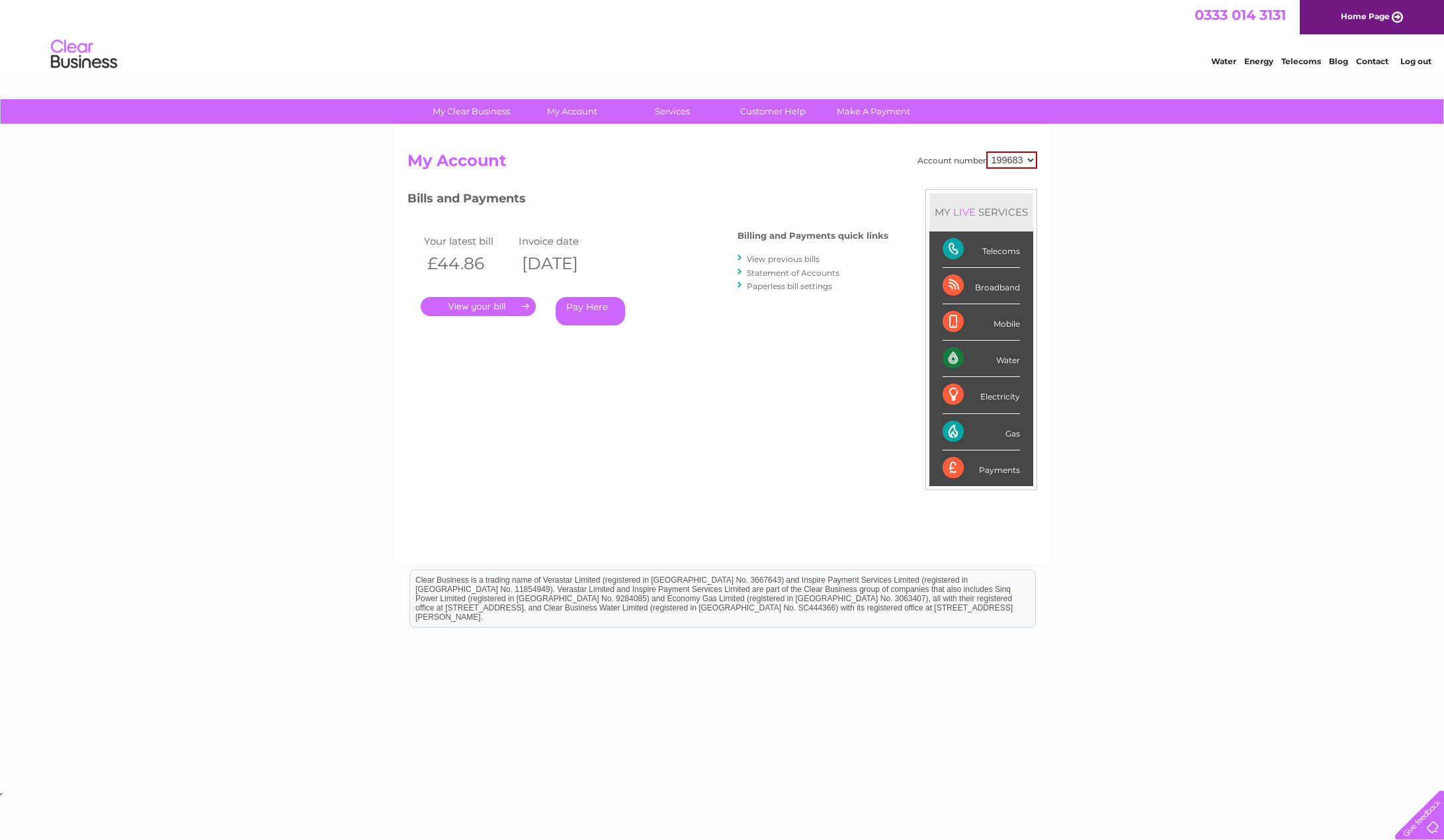
click at [756, 258] on link "View previous bills" at bounding box center [784, 259] width 73 height 10
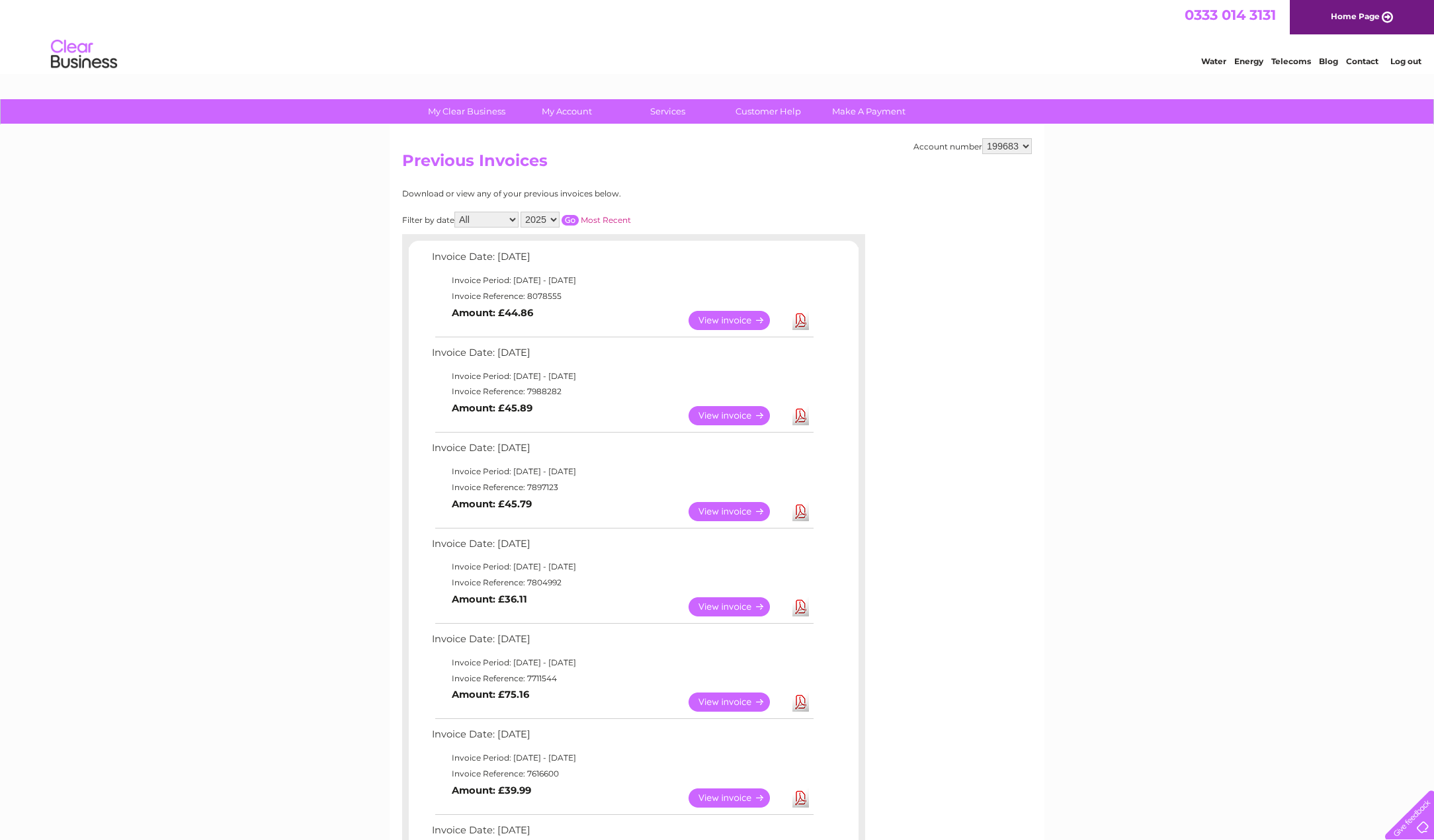
click at [736, 316] on link "View" at bounding box center [737, 320] width 98 height 20
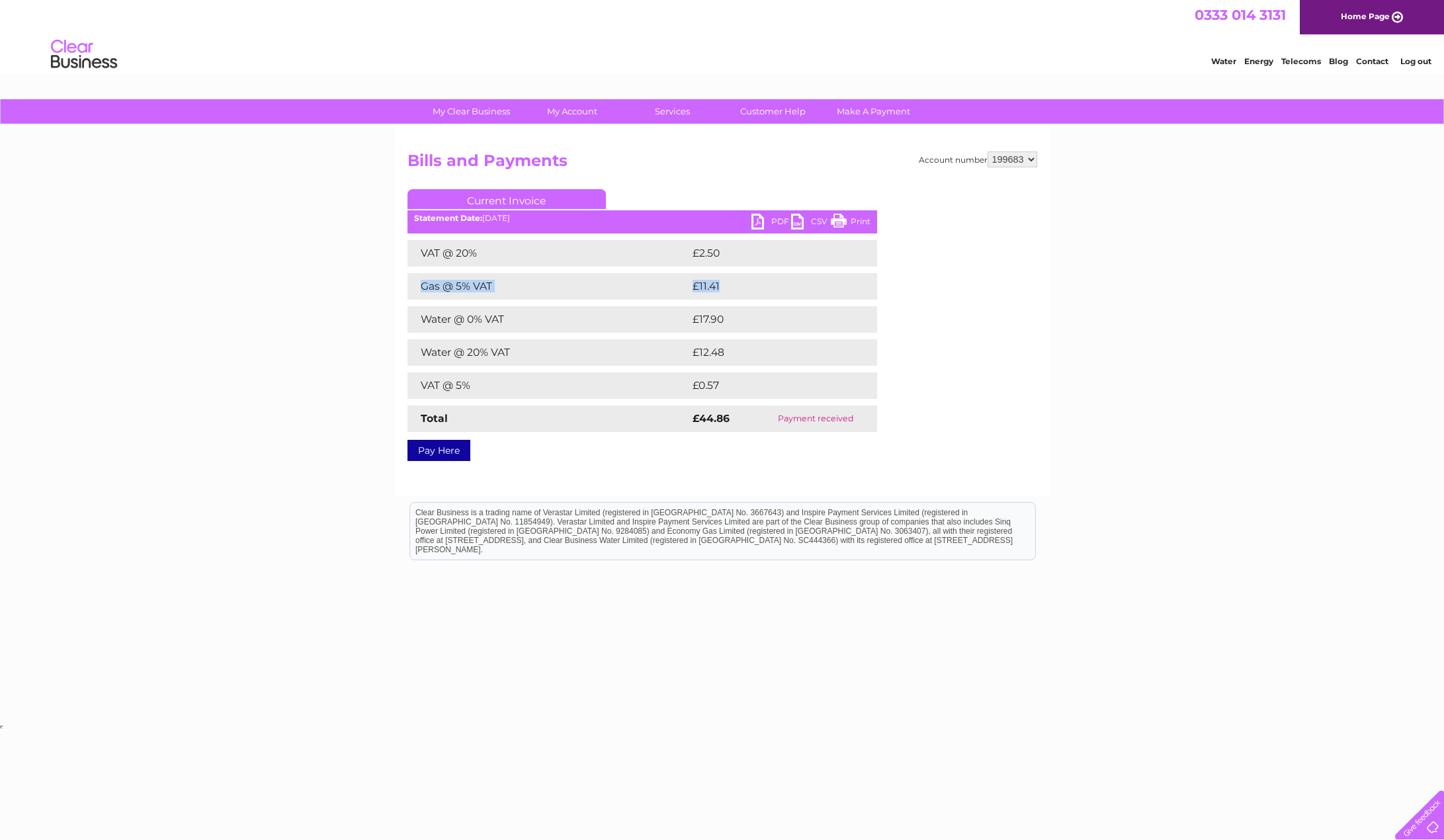
drag, startPoint x: 721, startPoint y: 286, endPoint x: 416, endPoint y: 284, distance: 305.0
click at [416, 284] on tr "Gas @ 5% VAT £11.41" at bounding box center [642, 286] width 469 height 26
